Goal: Task Accomplishment & Management: Manage account settings

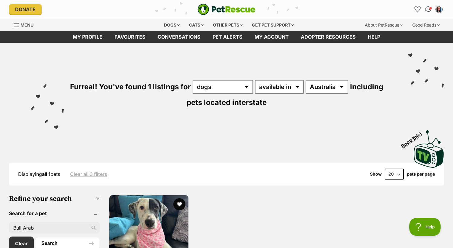
click at [427, 8] on img "Conversations" at bounding box center [428, 9] width 8 height 8
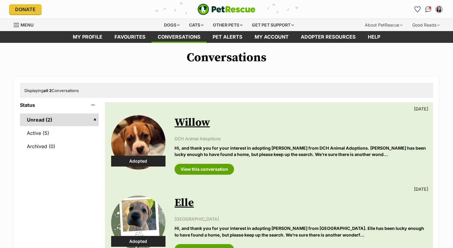
click at [427, 9] on img "Conversations" at bounding box center [428, 9] width 6 height 6
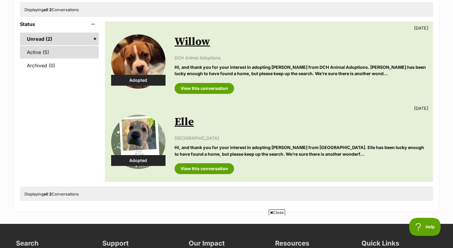
click at [43, 54] on link "Active (5)" at bounding box center [59, 52] width 79 height 13
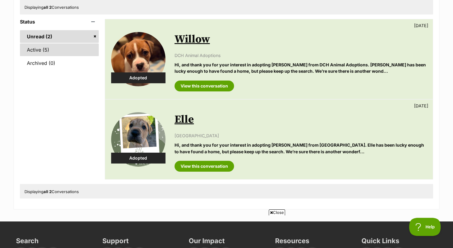
scroll to position [84, 0]
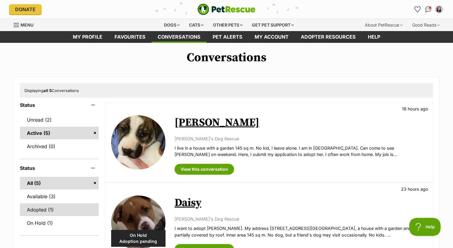
click at [50, 211] on link "Adopted (1)" at bounding box center [59, 209] width 79 height 13
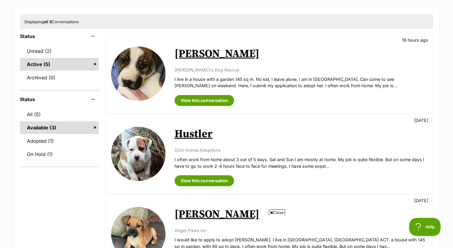
scroll to position [67, 0]
